Goal: Task Accomplishment & Management: Manage account settings

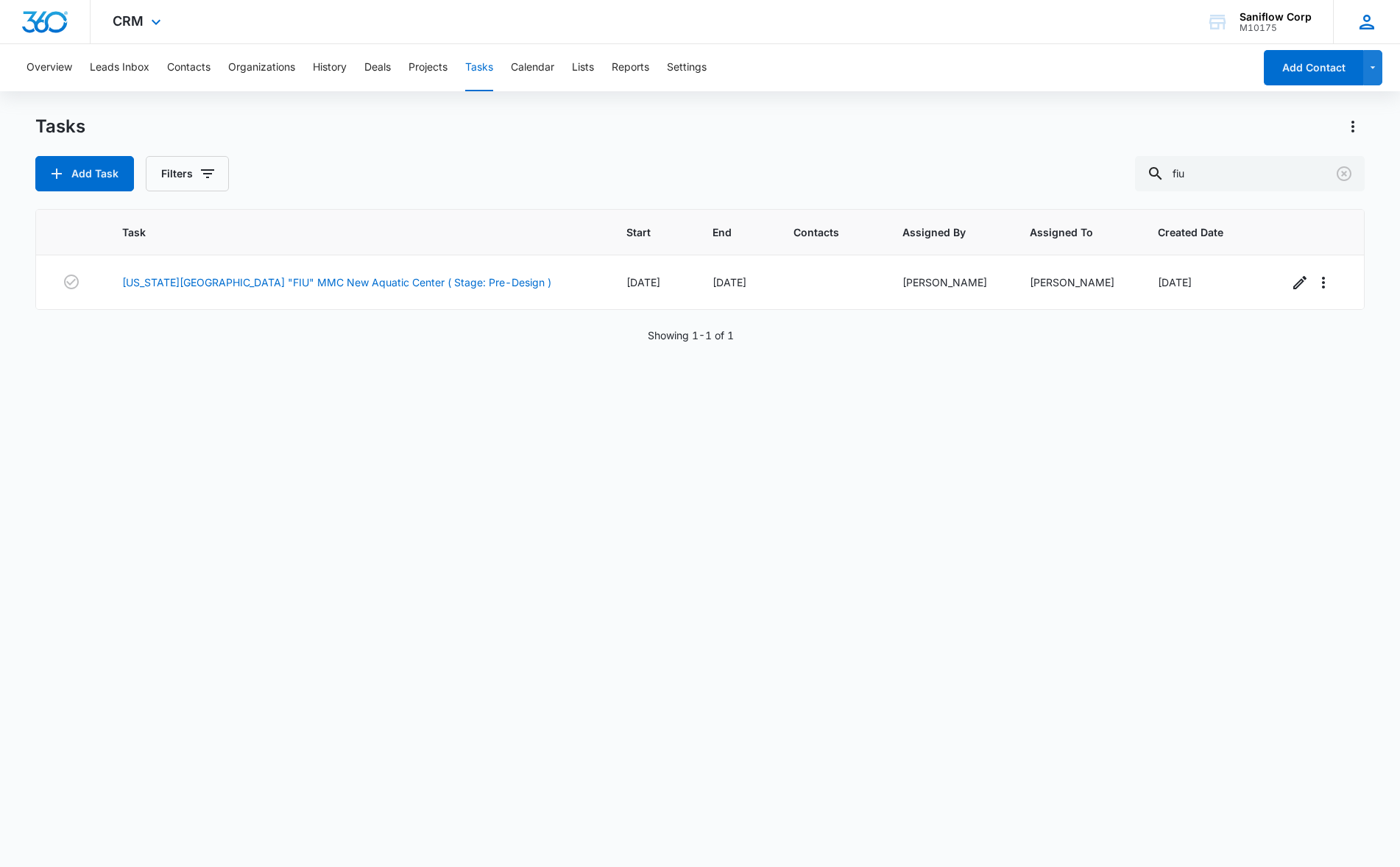
click at [1353, 19] on div "[PERSON_NAME] [EMAIL_ADDRESS][DOMAIN_NAME] My Profile Notifications Support Log…" at bounding box center [1365, 21] width 67 height 43
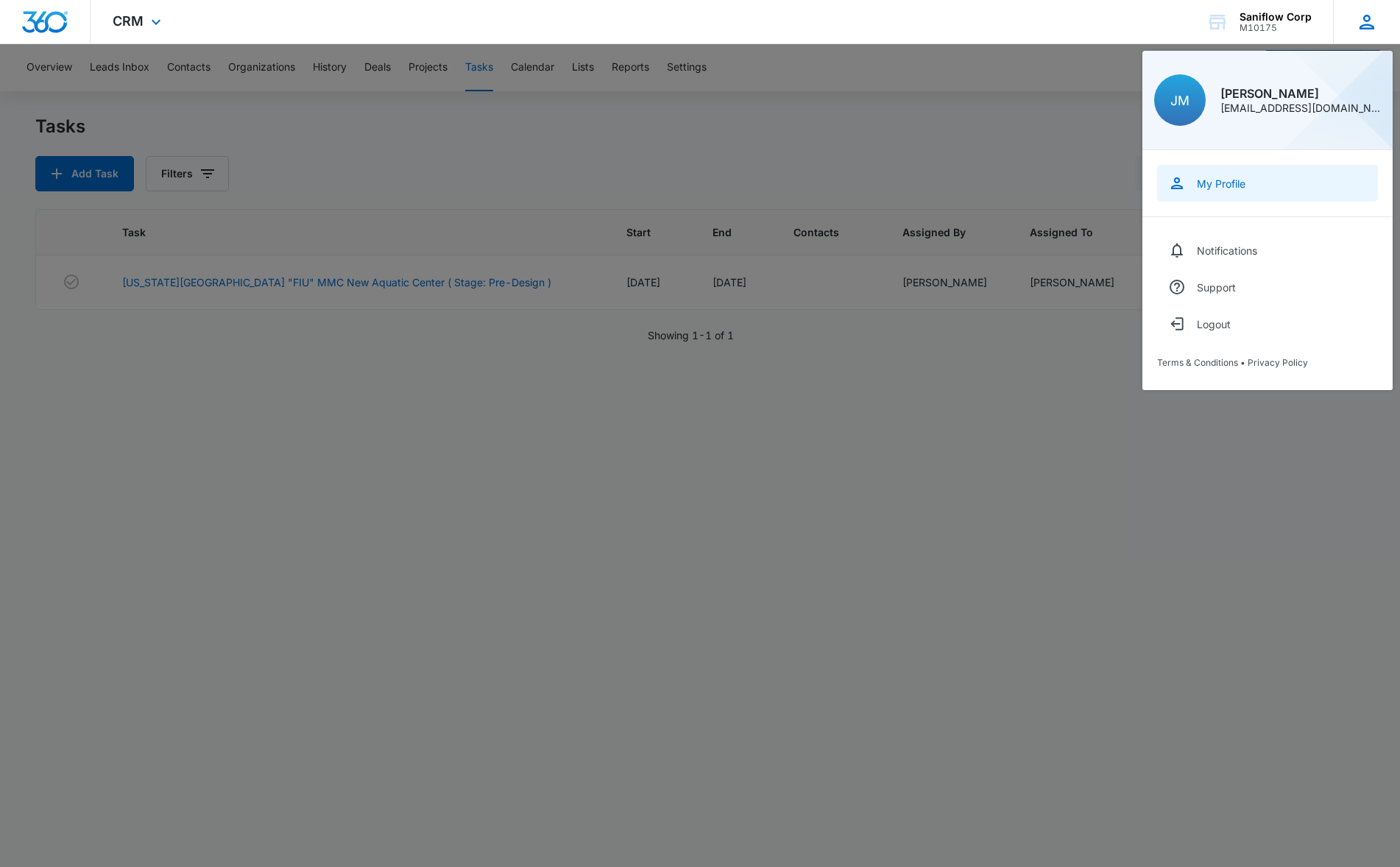
click at [1250, 181] on link "My Profile" at bounding box center [1268, 183] width 221 height 37
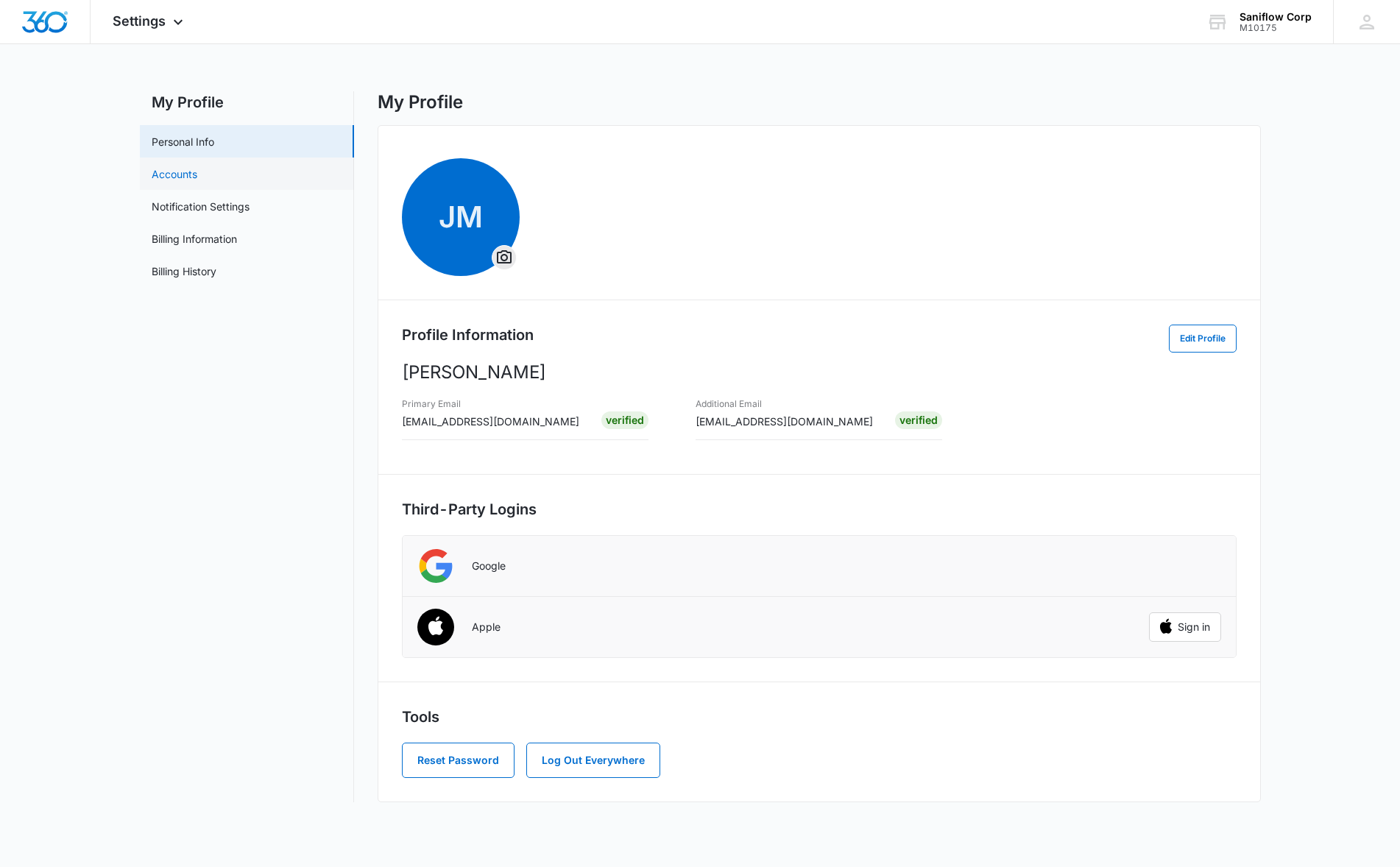
click at [178, 173] on link "Accounts" at bounding box center [175, 174] width 46 height 15
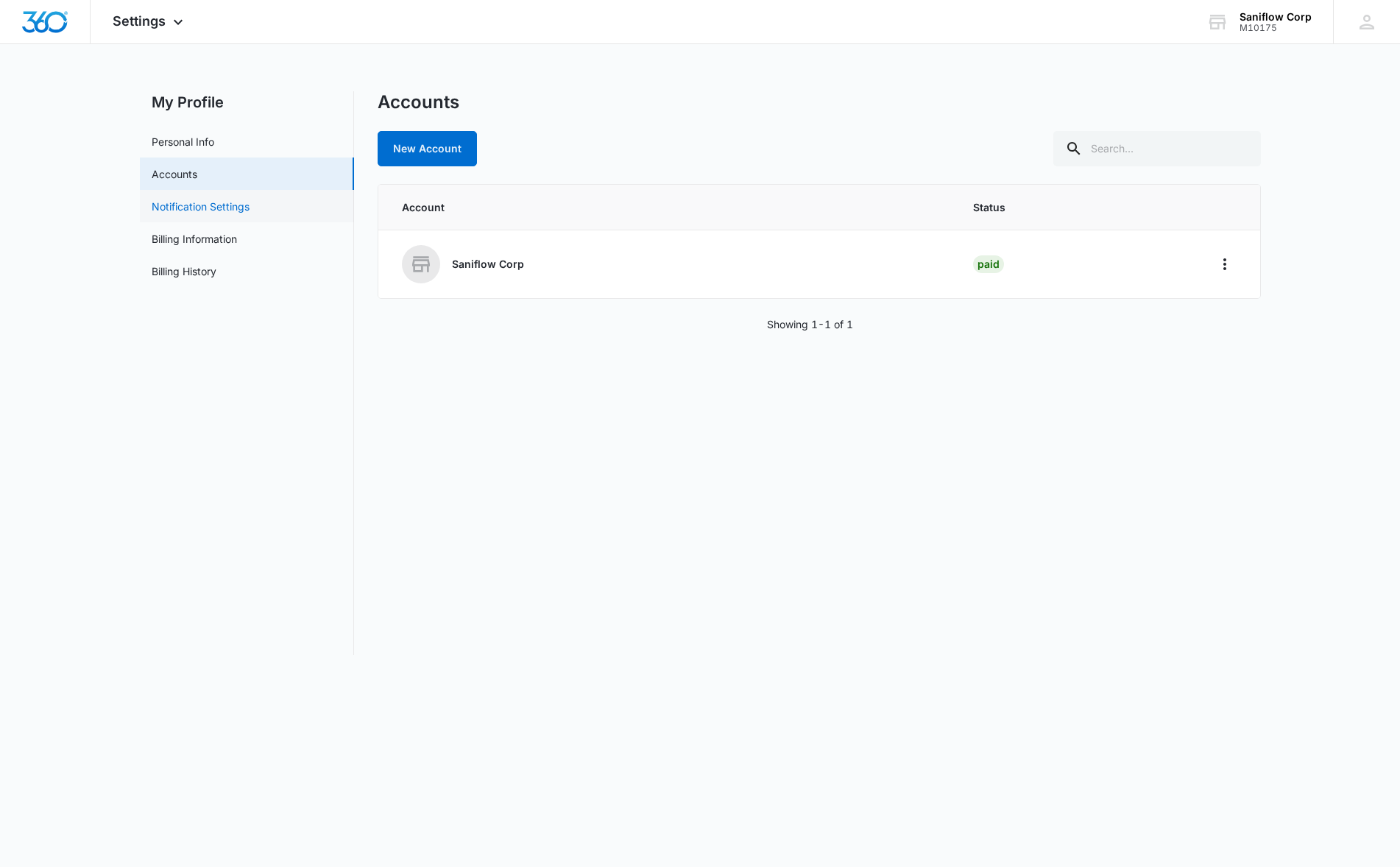
click at [220, 210] on link "Notification Settings" at bounding box center [201, 206] width 98 height 15
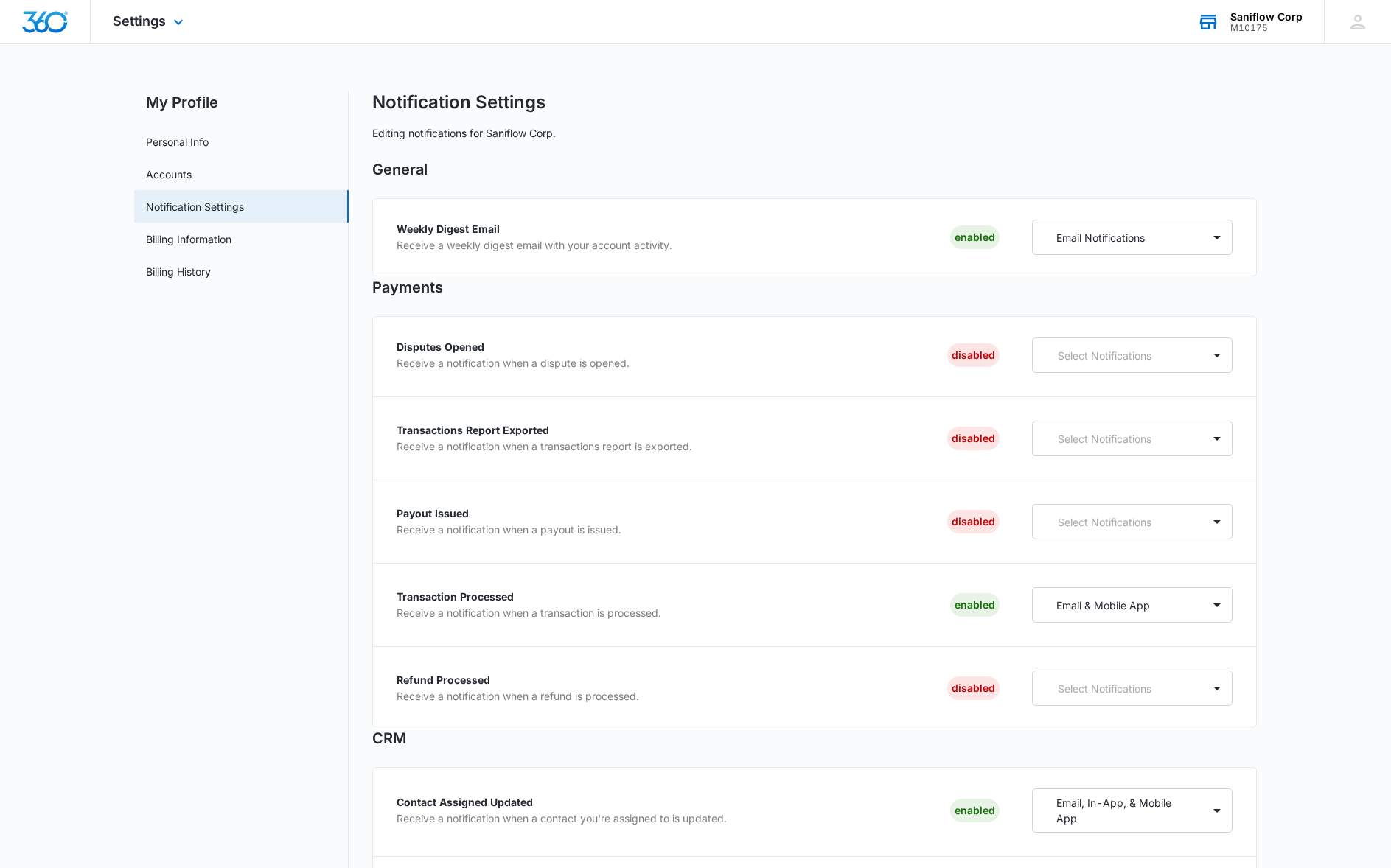
click at [1253, 37] on div "Saniflow Corp M10175 Your Accounts View All" at bounding box center [1249, 21] width 149 height 43
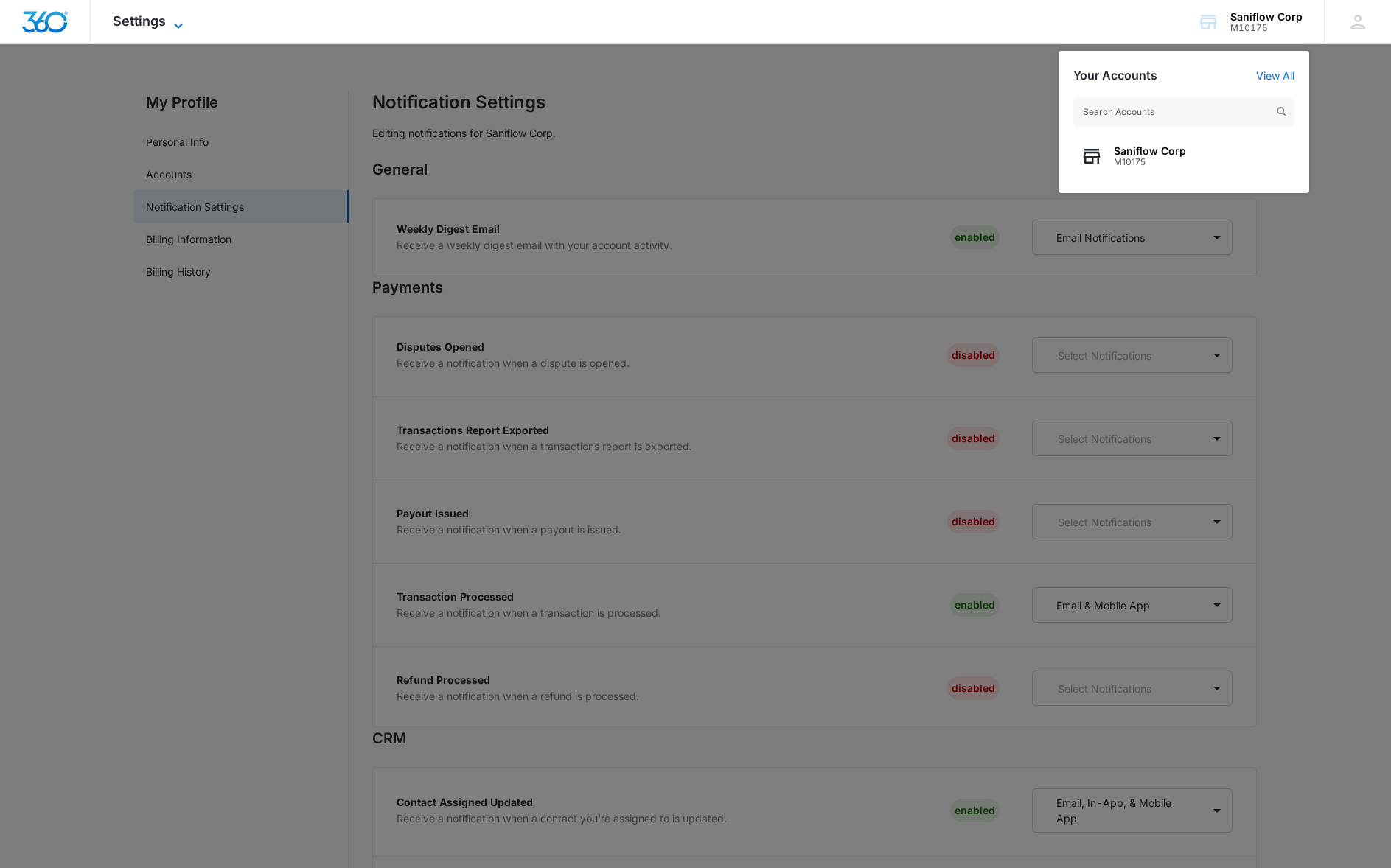
click at [176, 24] on icon at bounding box center [178, 25] width 18 height 18
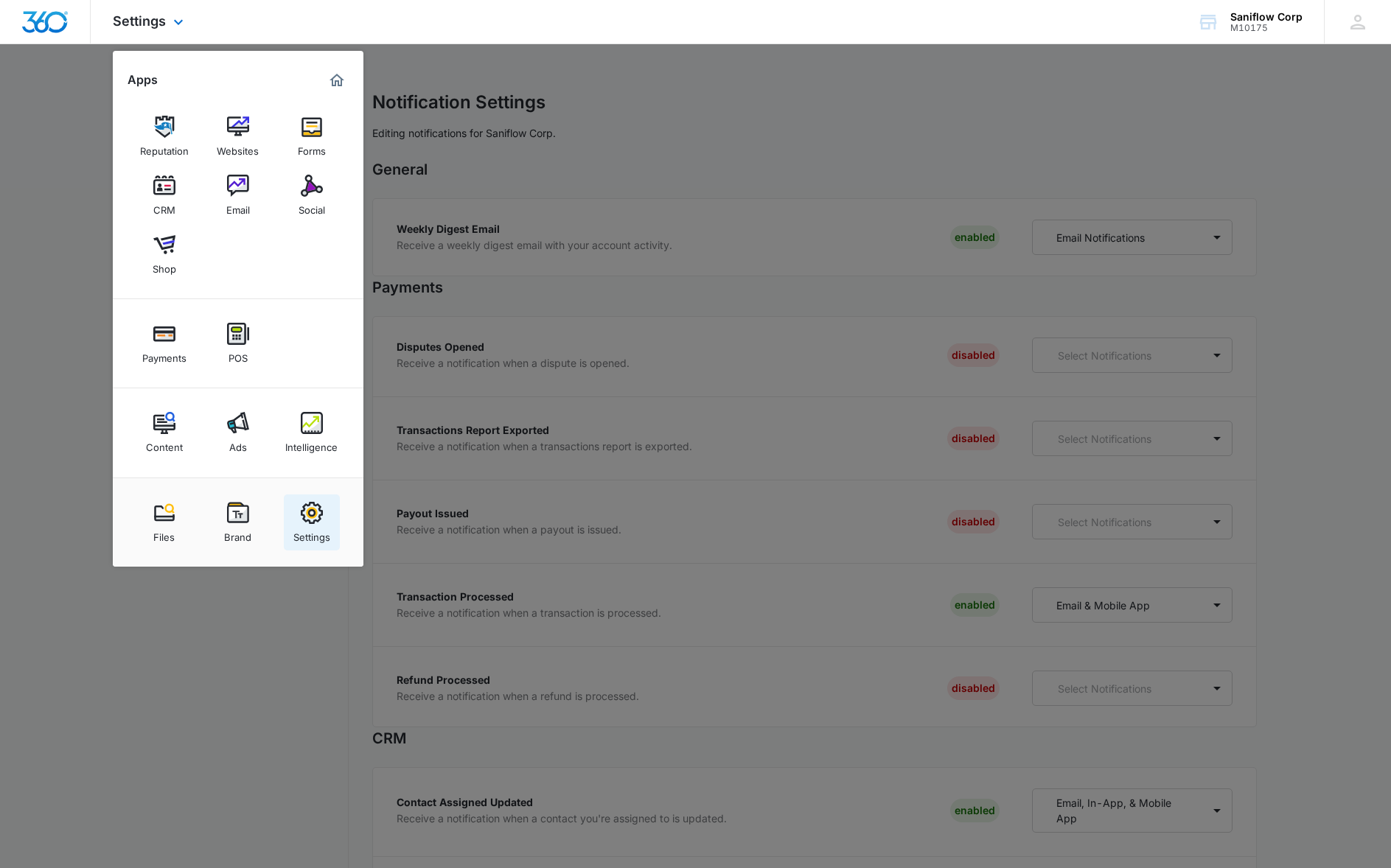
click at [311, 513] on img at bounding box center [312, 513] width 22 height 22
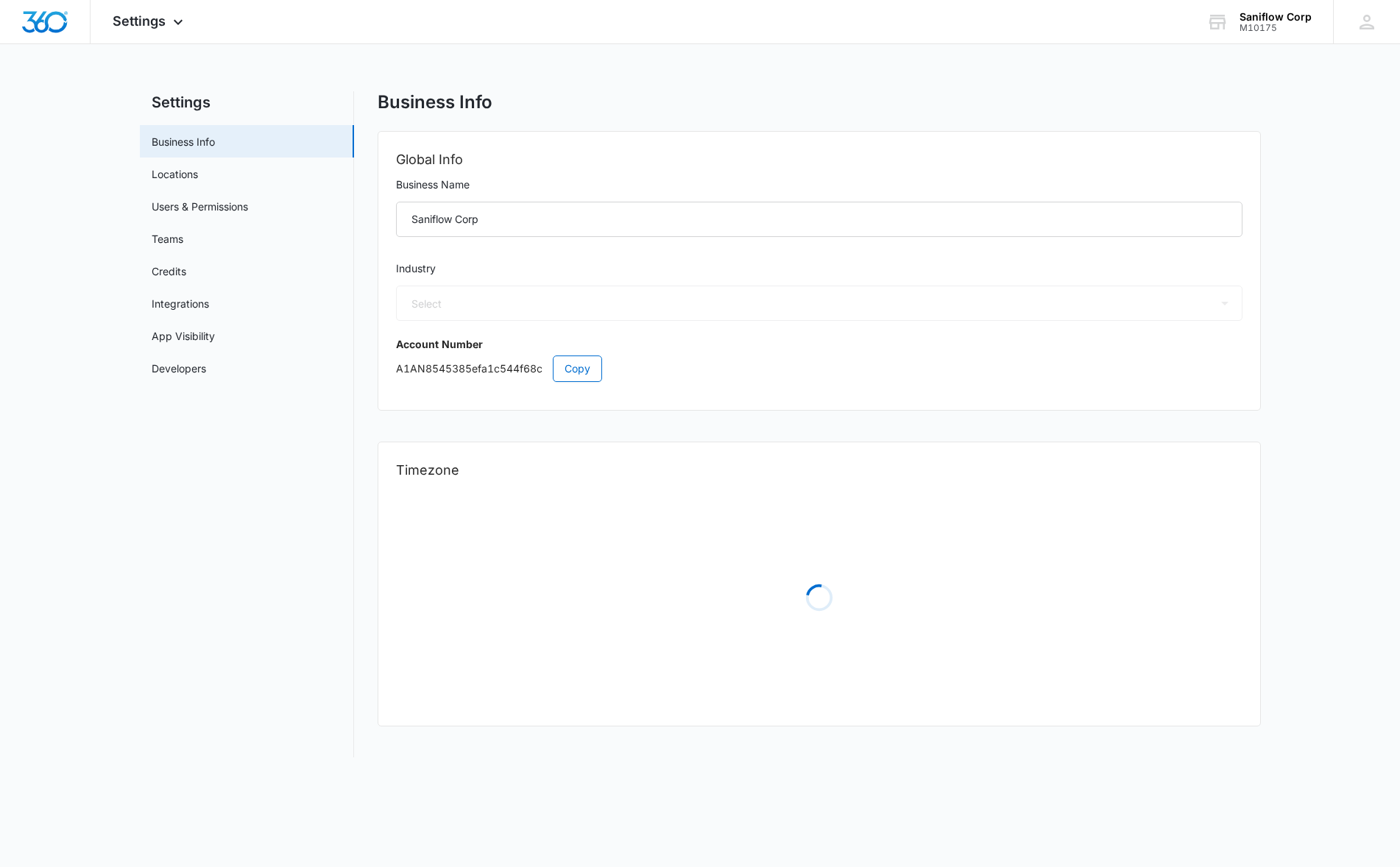
select select "52"
select select "US"
select select "America/New_York"
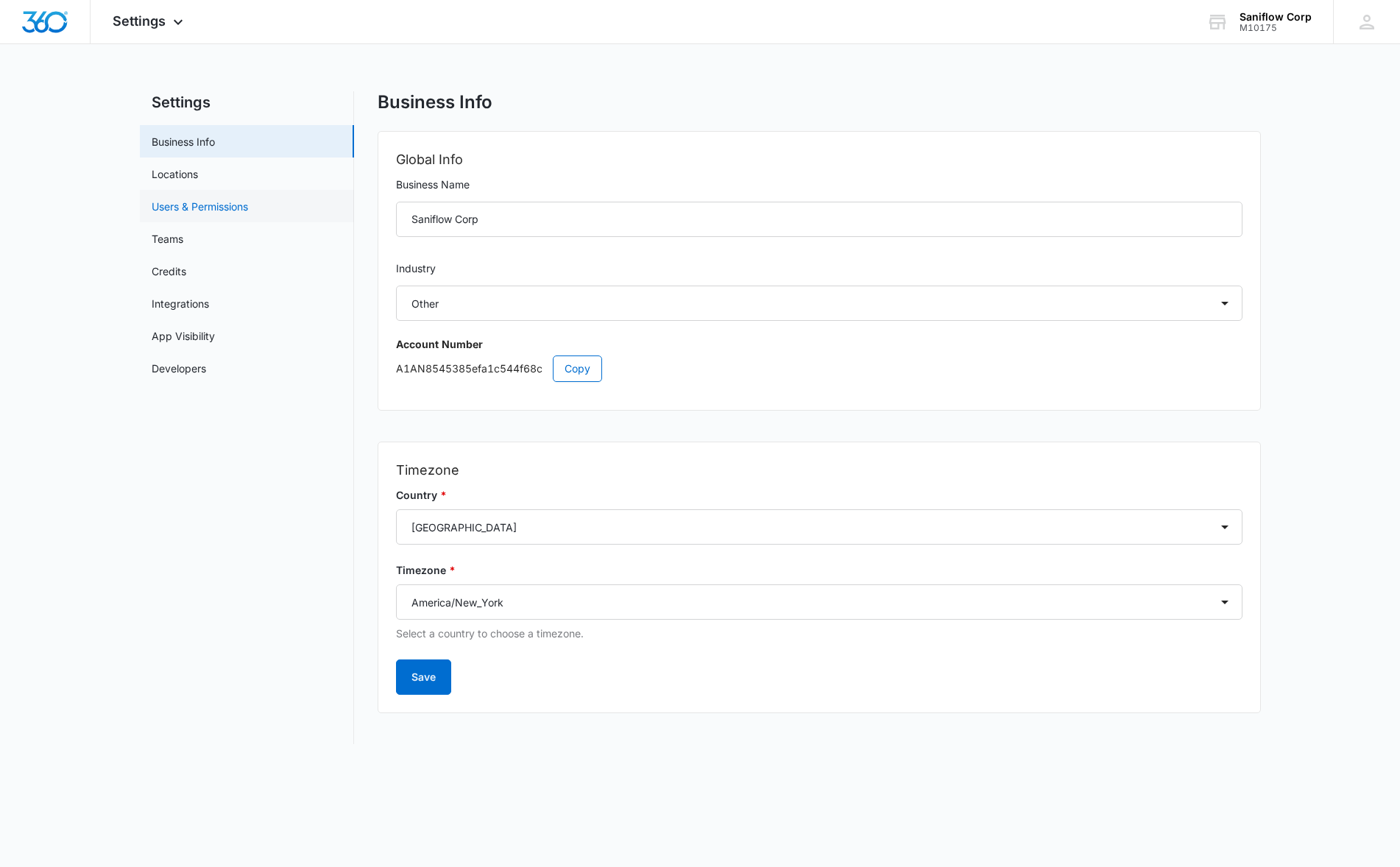
click at [227, 208] on link "Users & Permissions" at bounding box center [200, 206] width 96 height 15
click at [214, 198] on link "Users & Permissions" at bounding box center [200, 206] width 96 height 15
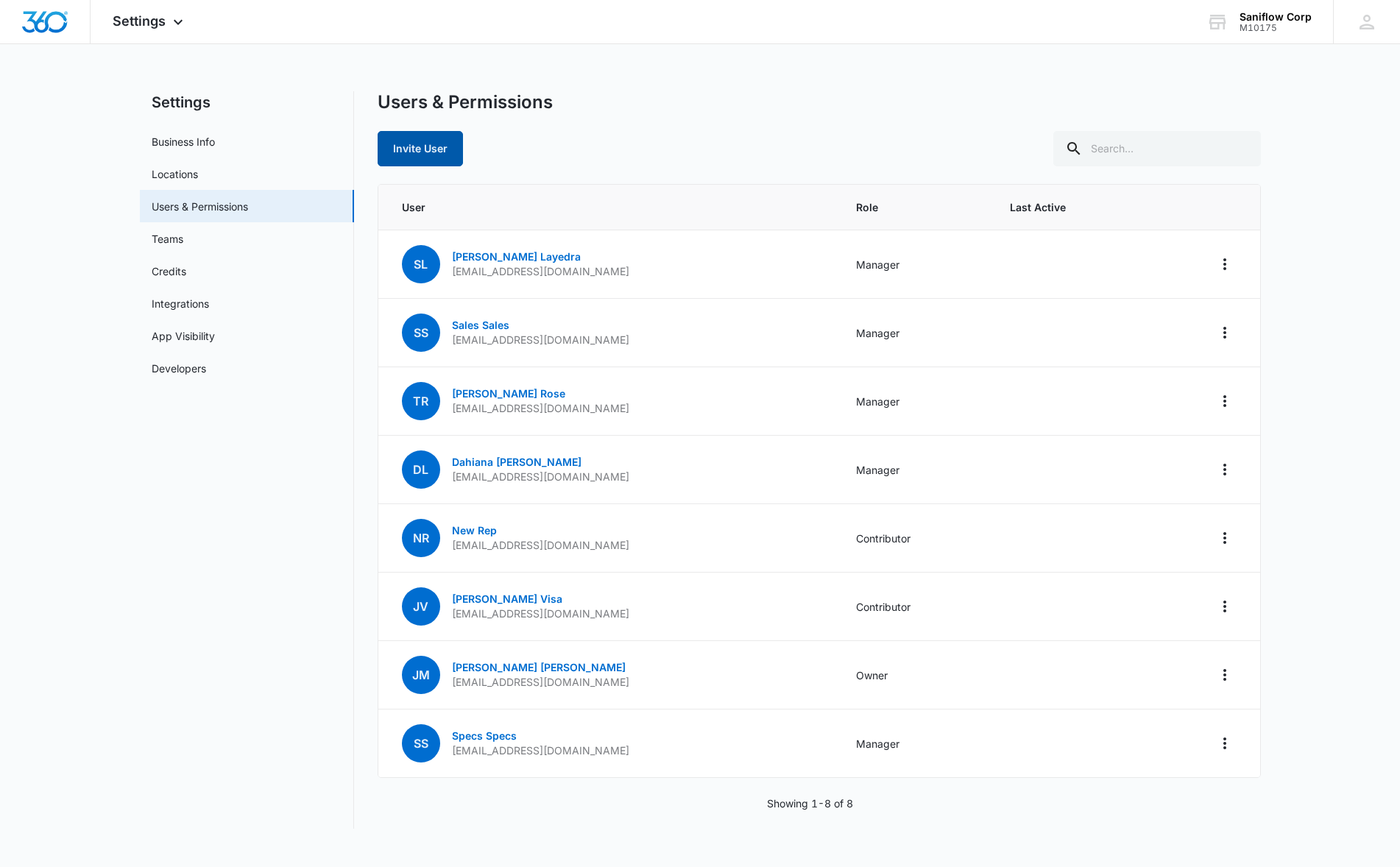
click at [411, 150] on button "Invite User" at bounding box center [419, 149] width 85 height 35
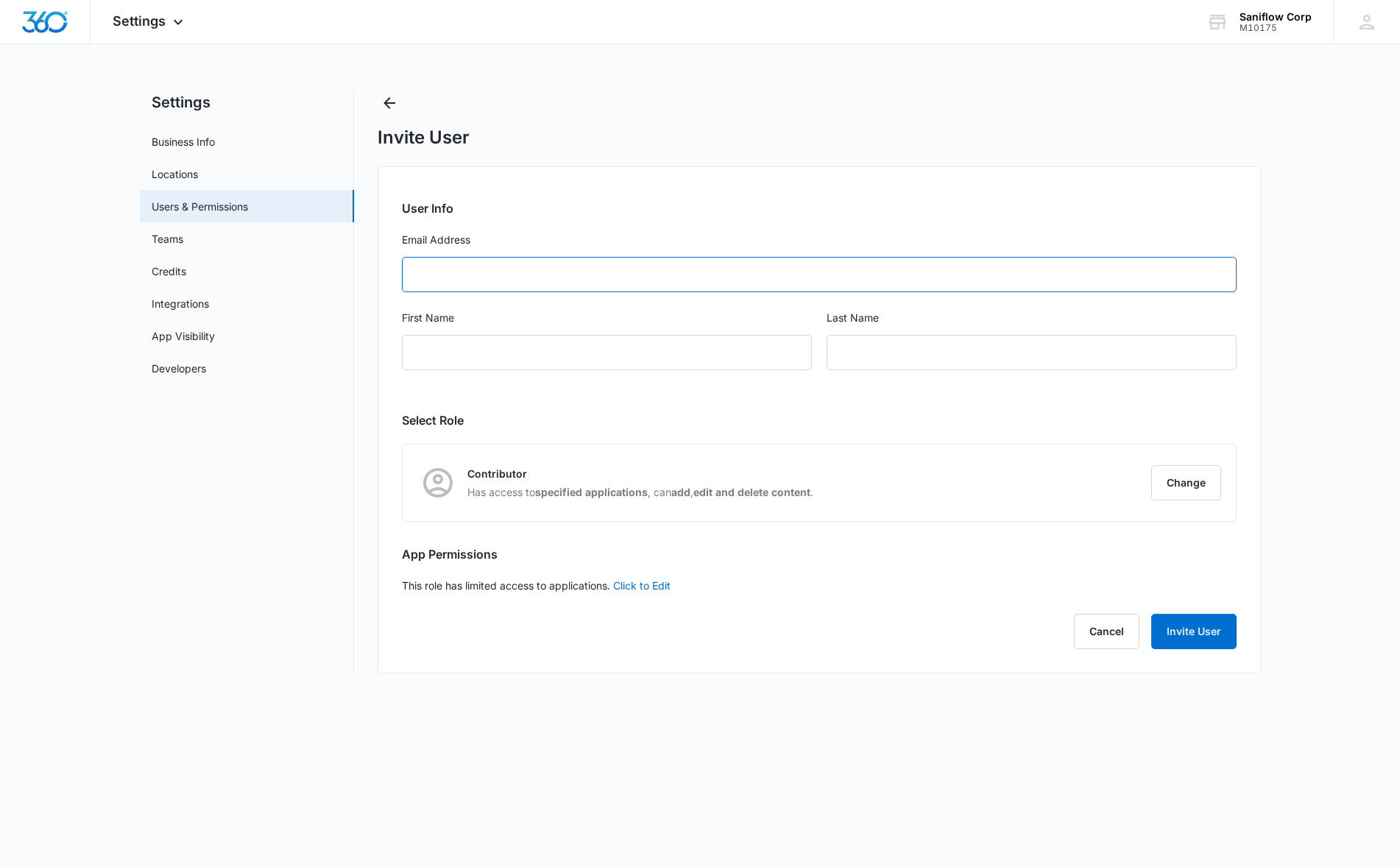
click at [592, 268] on input "Email Address" at bounding box center [819, 274] width 835 height 35
paste input "[EMAIL_ADDRESS][DOMAIN_NAME]"
click at [592, 280] on input "[EMAIL_ADDRESS][DOMAIN_NAME]" at bounding box center [819, 274] width 835 height 35
type input "[EMAIL_ADDRESS][DOMAIN_NAME]"
drag, startPoint x: 592, startPoint y: 298, endPoint x: 597, endPoint y: 316, distance: 18.7
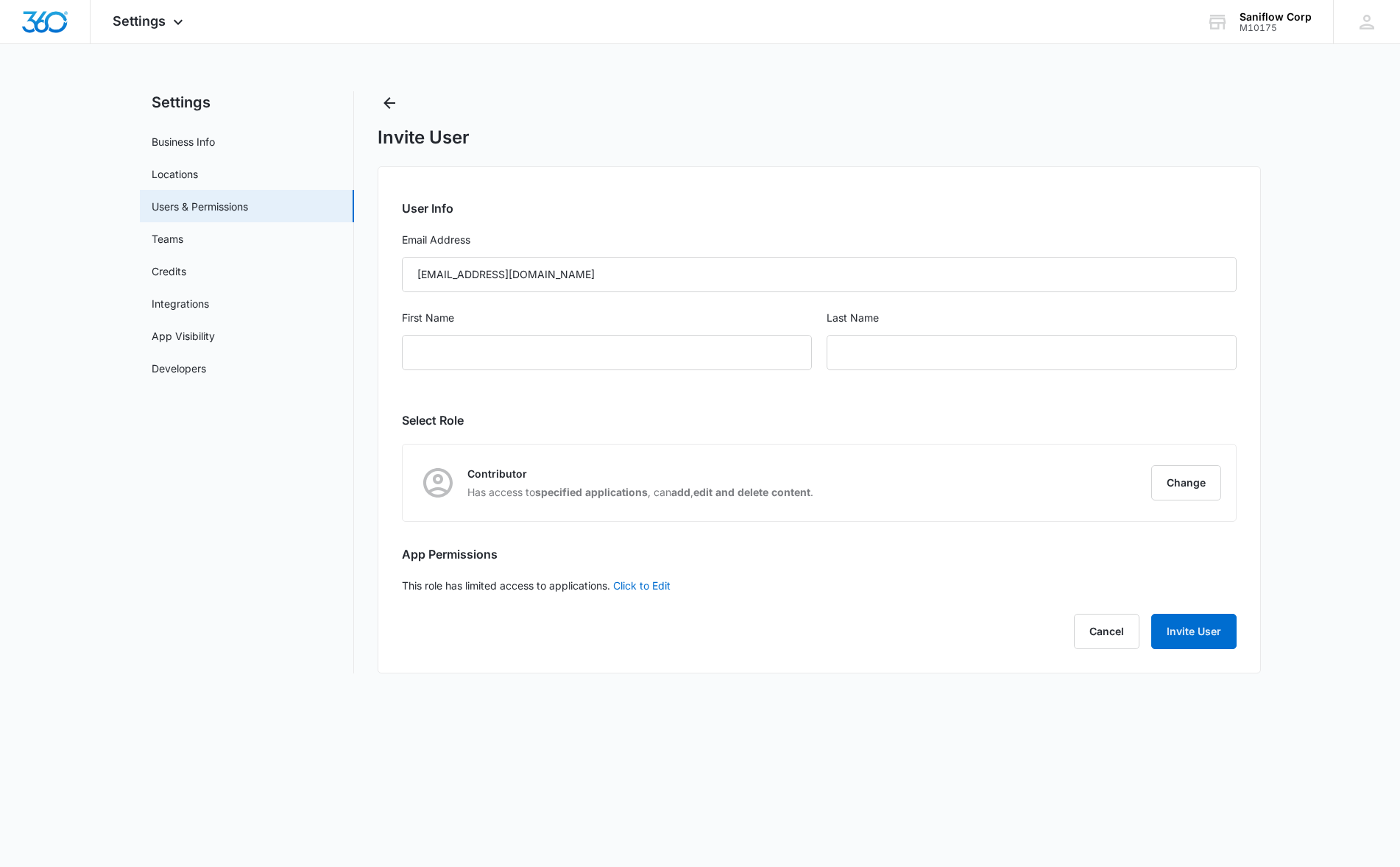
click at [597, 313] on form "User Info Email Address [EMAIL_ADDRESS][DOMAIN_NAME] First Name Last Name" at bounding box center [819, 293] width 835 height 188
click at [611, 347] on input "First Name" at bounding box center [607, 353] width 410 height 35
type input "Bree"
click at [708, 416] on h2 "Select Role" at bounding box center [819, 420] width 835 height 18
click at [1201, 488] on button "Change" at bounding box center [1186, 483] width 70 height 35
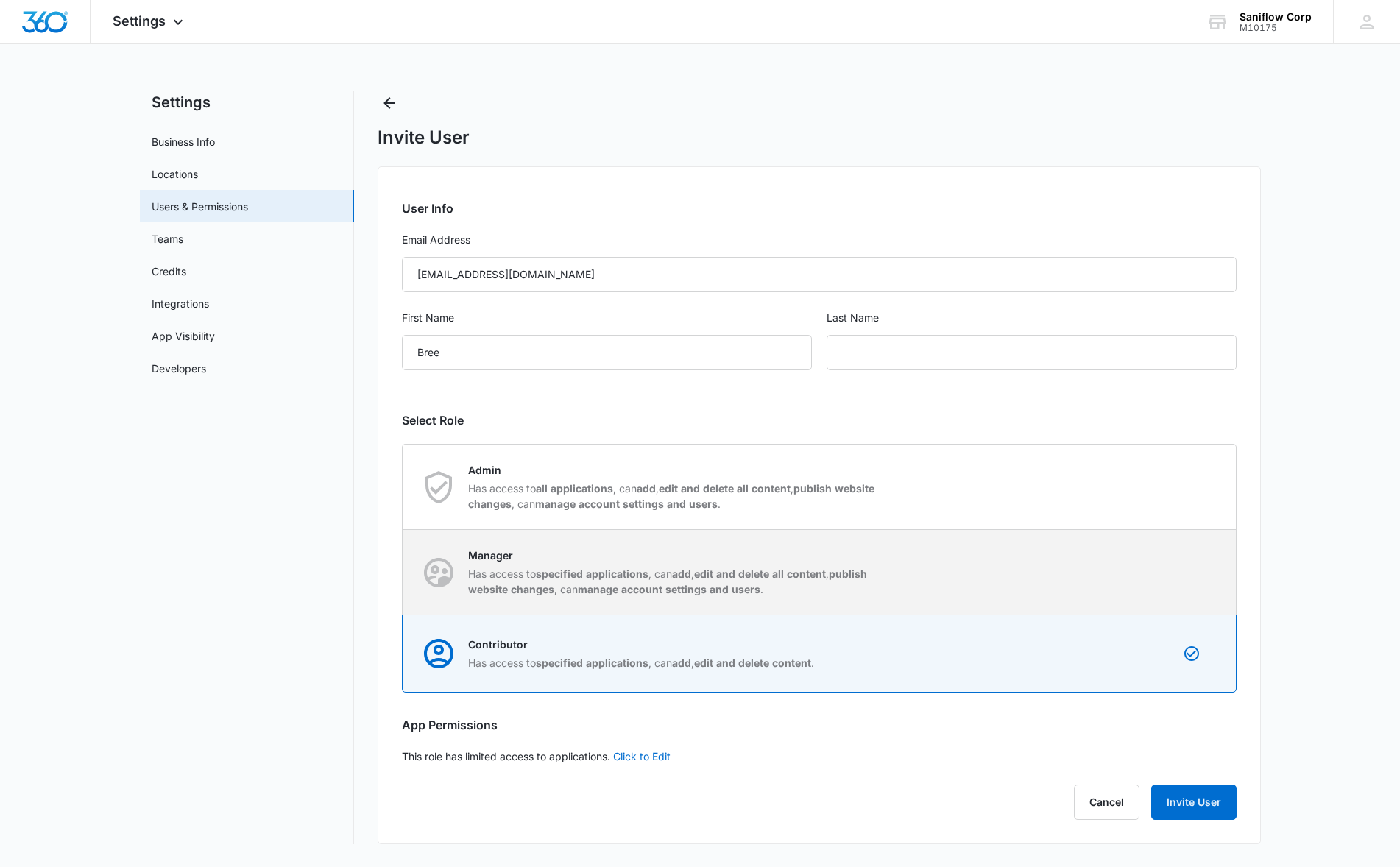
click at [670, 572] on p "Has access to specified applications , can add , edit and delete all content , …" at bounding box center [675, 582] width 414 height 31
click at [403, 572] on input "Manager Has access to specified applications , can add , edit and delete all co…" at bounding box center [403, 572] width 1 height 1
radio input "true"
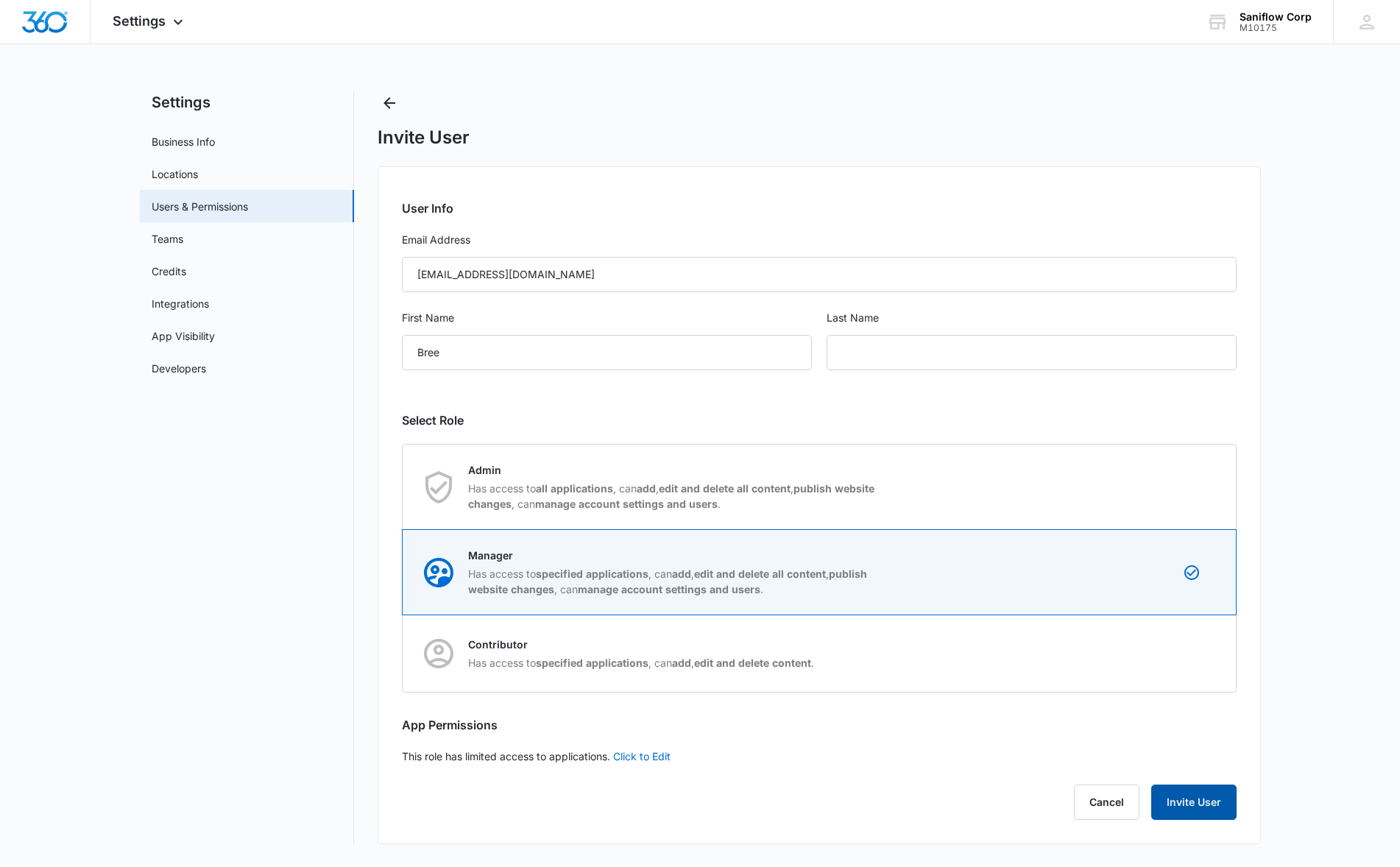
click at [1188, 815] on button "Invite User" at bounding box center [1193, 803] width 85 height 35
click at [1180, 800] on button "Invite User" at bounding box center [1193, 803] width 85 height 35
click at [927, 366] on input "text" at bounding box center [1031, 353] width 410 height 35
click at [1057, 360] on input "Bree" at bounding box center [1031, 353] width 410 height 35
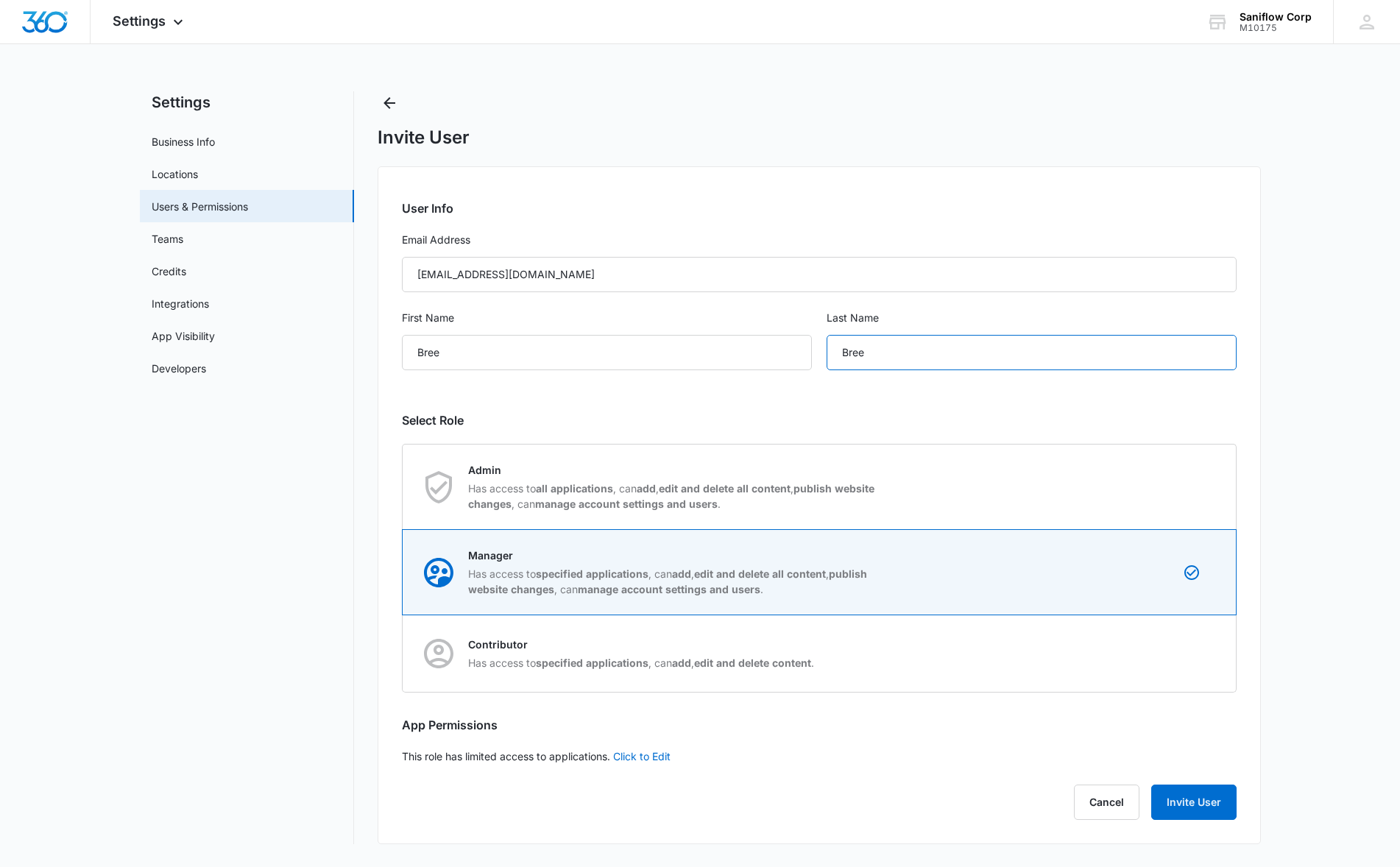
click at [1057, 360] on input "Bree" at bounding box center [1031, 353] width 410 height 35
type input "Developer"
click at [1166, 809] on button "Invite User" at bounding box center [1193, 803] width 85 height 35
